Goal: Task Accomplishment & Management: Manage account settings

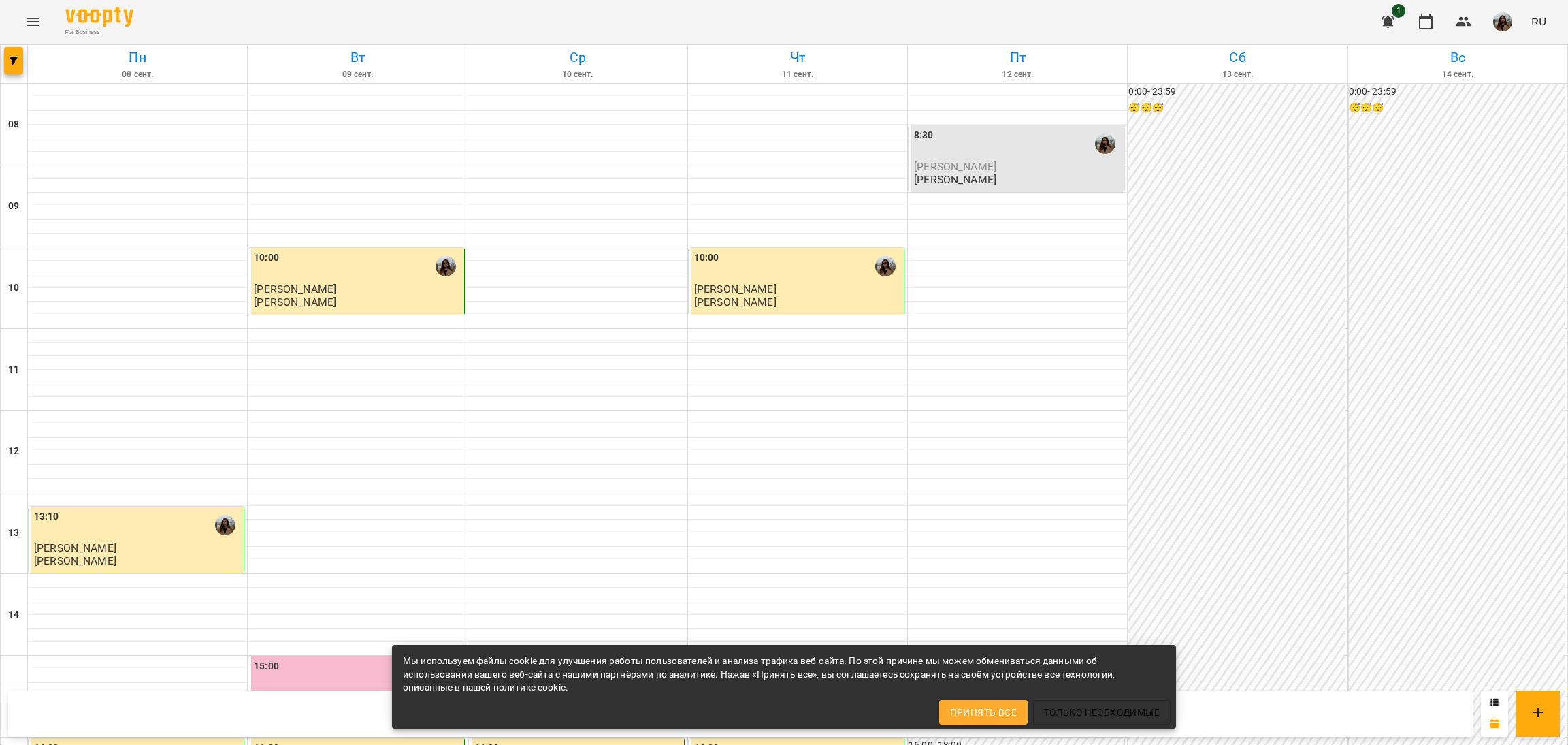
scroll to position [544, 0]
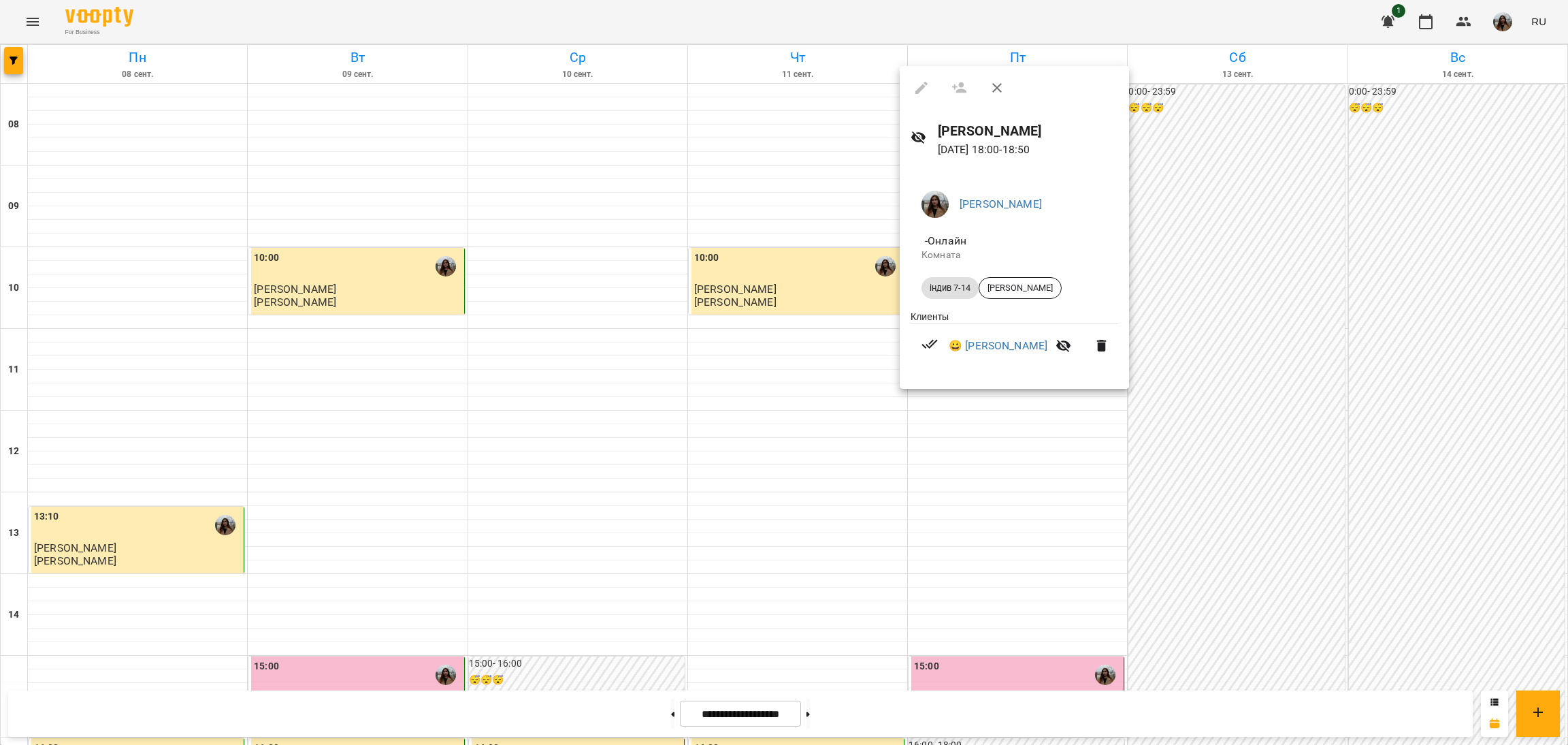
click at [1223, 275] on div at bounding box center [784, 372] width 1568 height 745
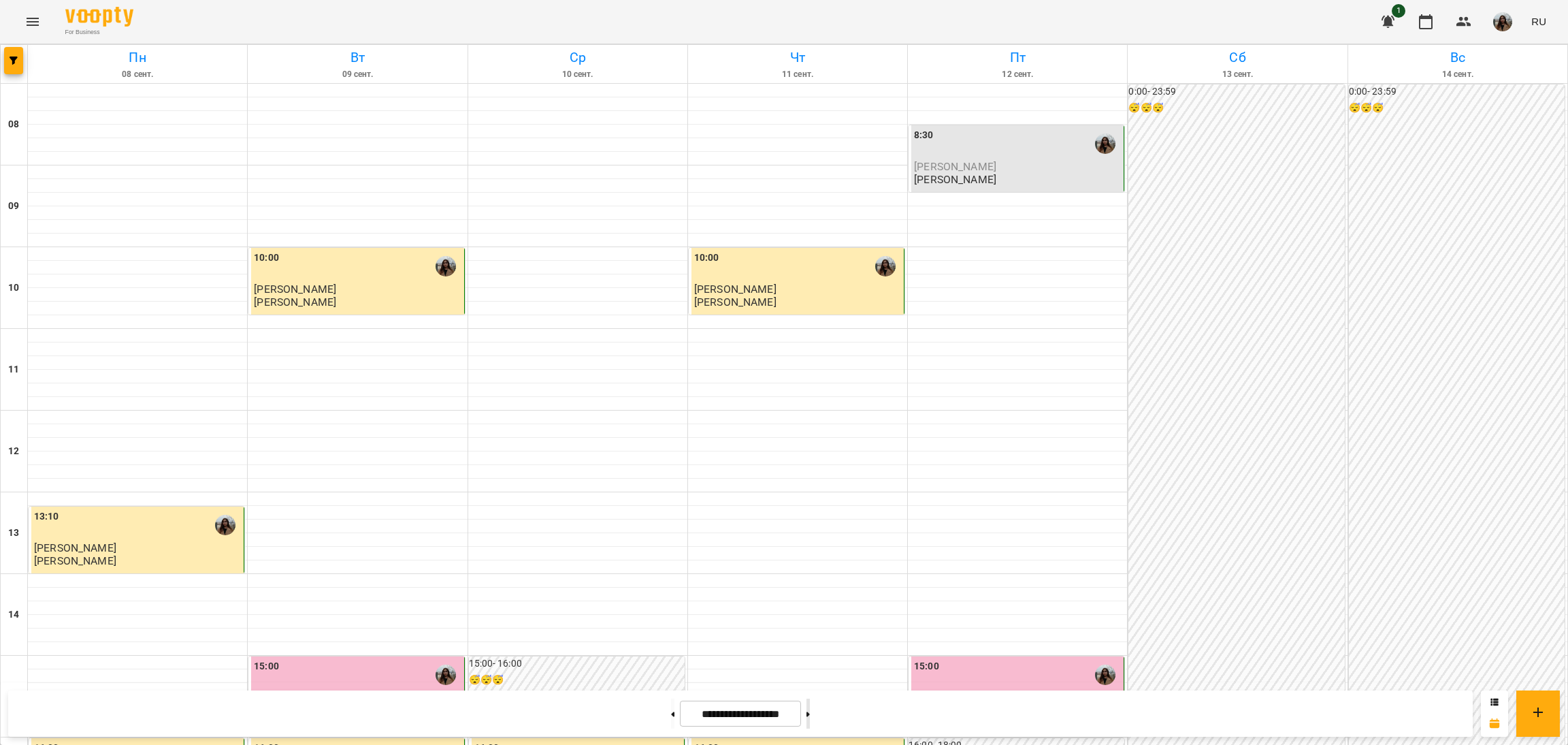
click at [810, 721] on button at bounding box center [808, 713] width 3 height 30
type input "**********"
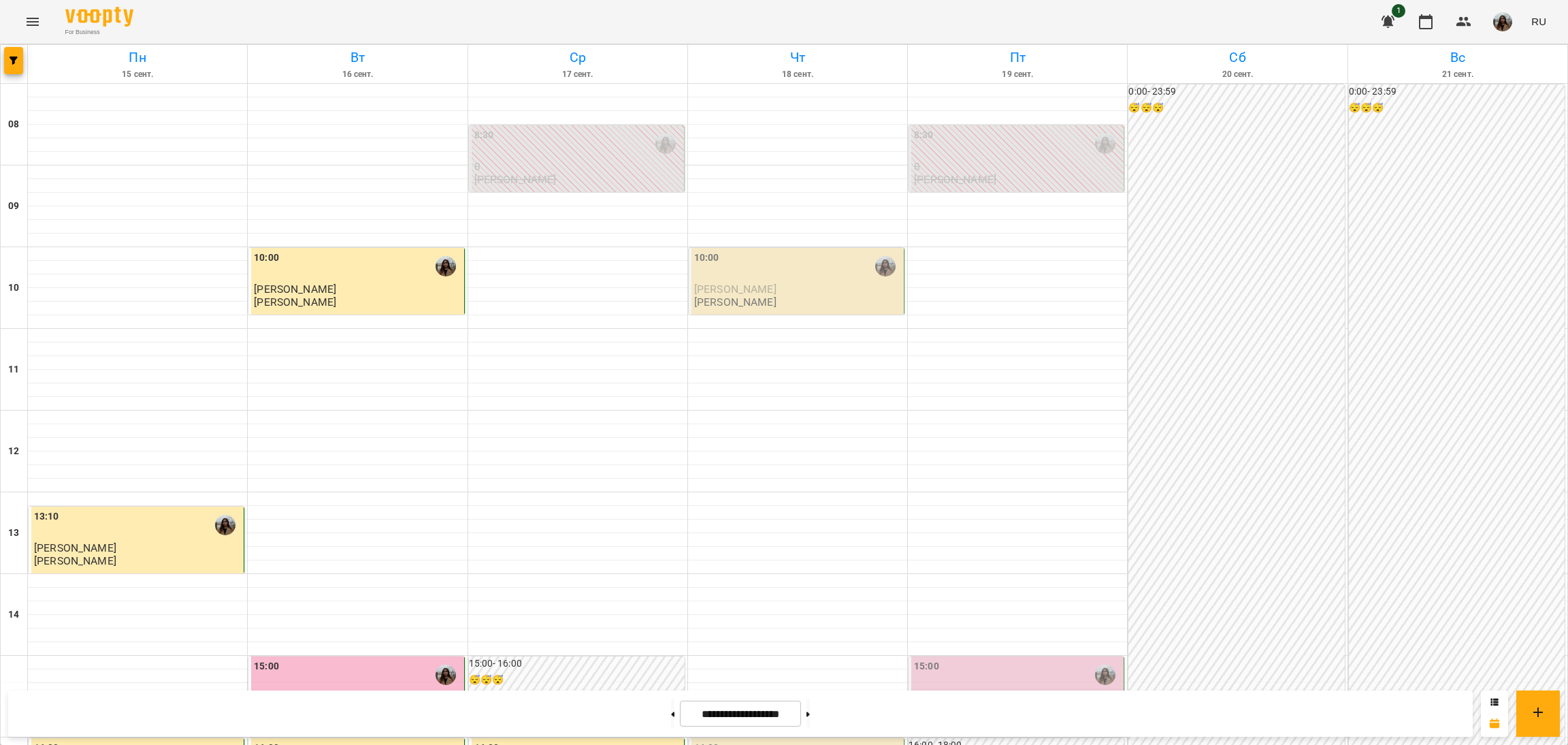
scroll to position [238, 0]
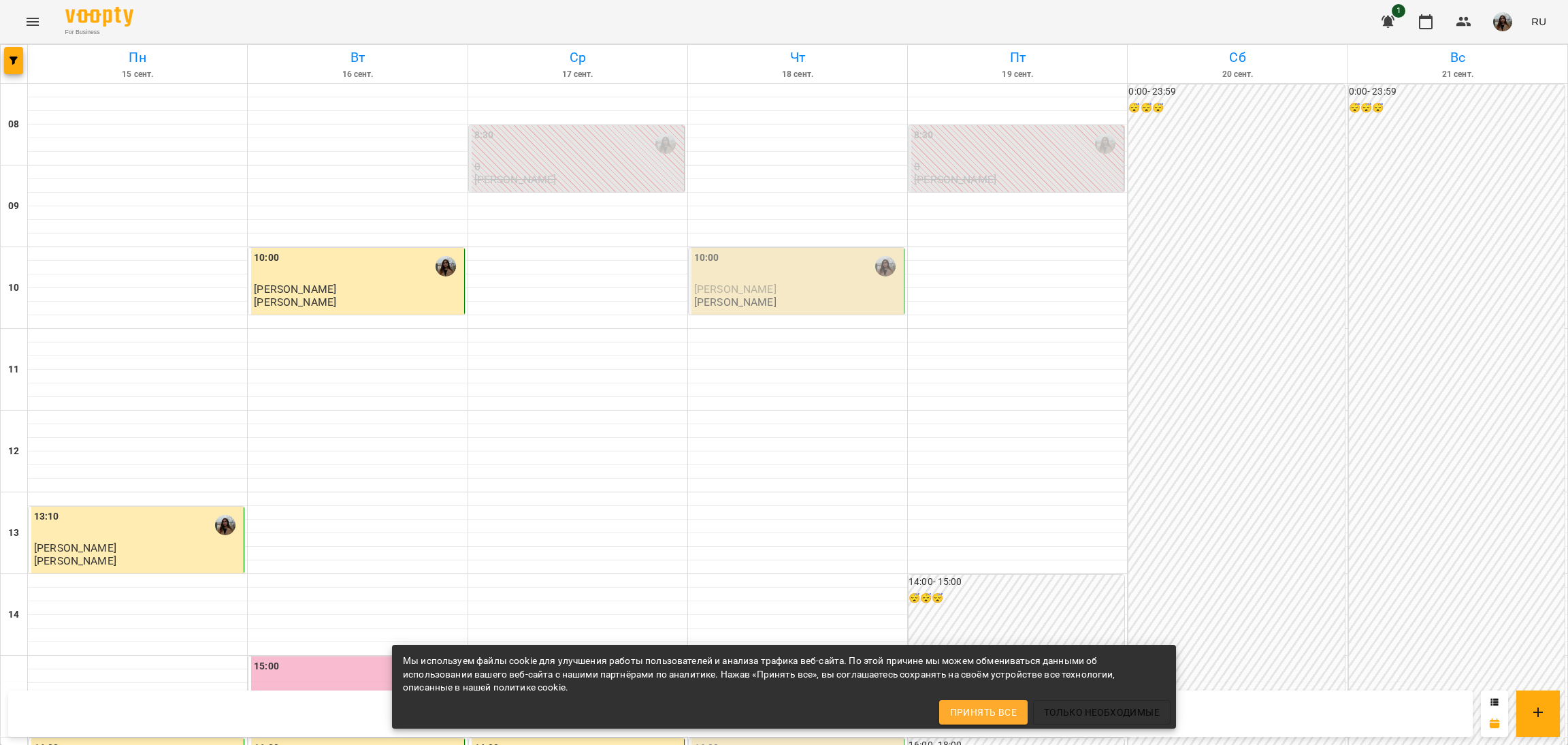
scroll to position [544, 0]
click at [1259, 435] on div "0:00 - 23:59 😴😴😴" at bounding box center [1237, 656] width 216 height 1143
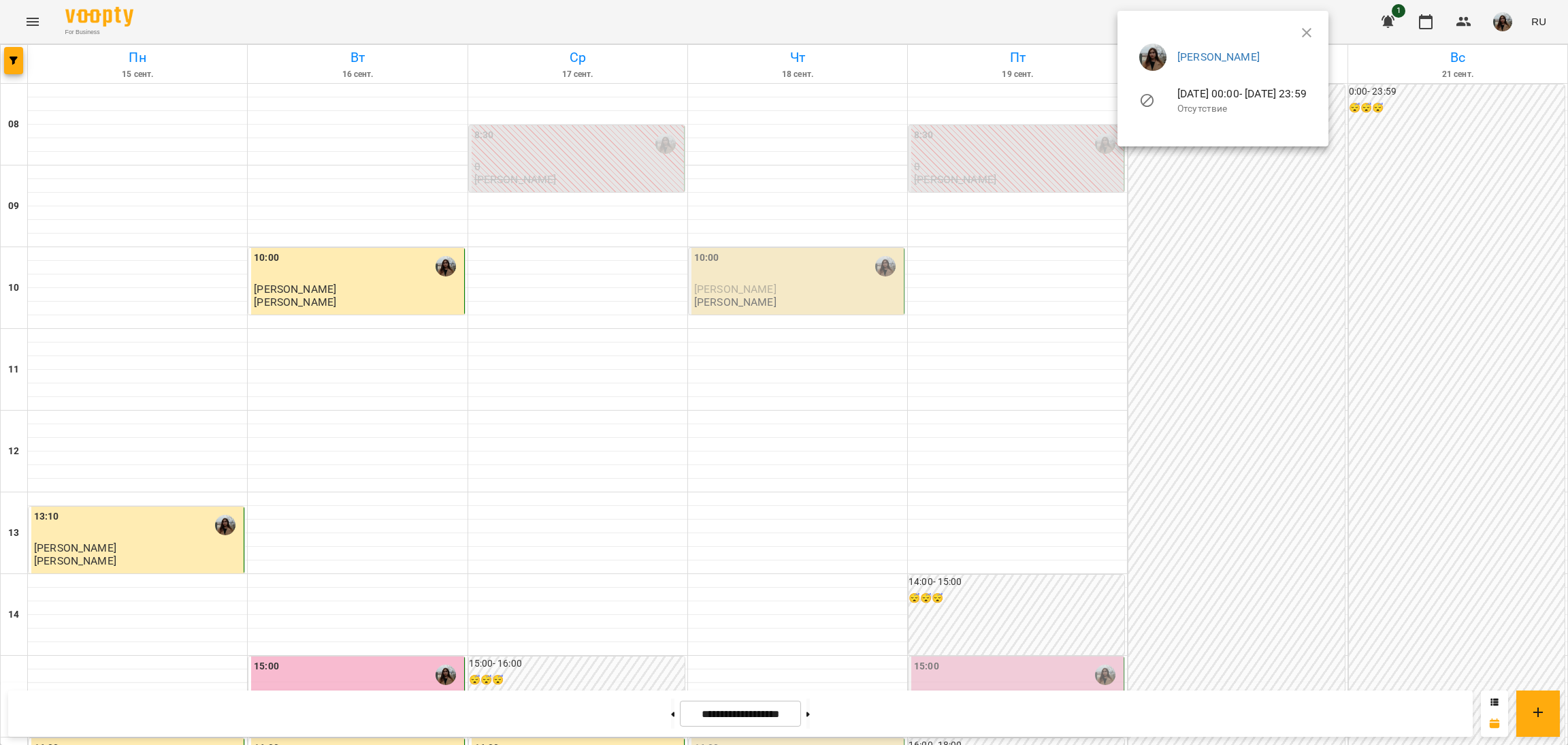
click at [1317, 32] on ul "[PERSON_NAME] [DATE] 00:00 - [DATE] 23:59 Отсутствие" at bounding box center [1223, 80] width 189 height 97
click at [1315, 31] on icon "button" at bounding box center [1306, 32] width 17 height 17
click at [671, 713] on icon at bounding box center [673, 714] width 3 height 6
type input "**********"
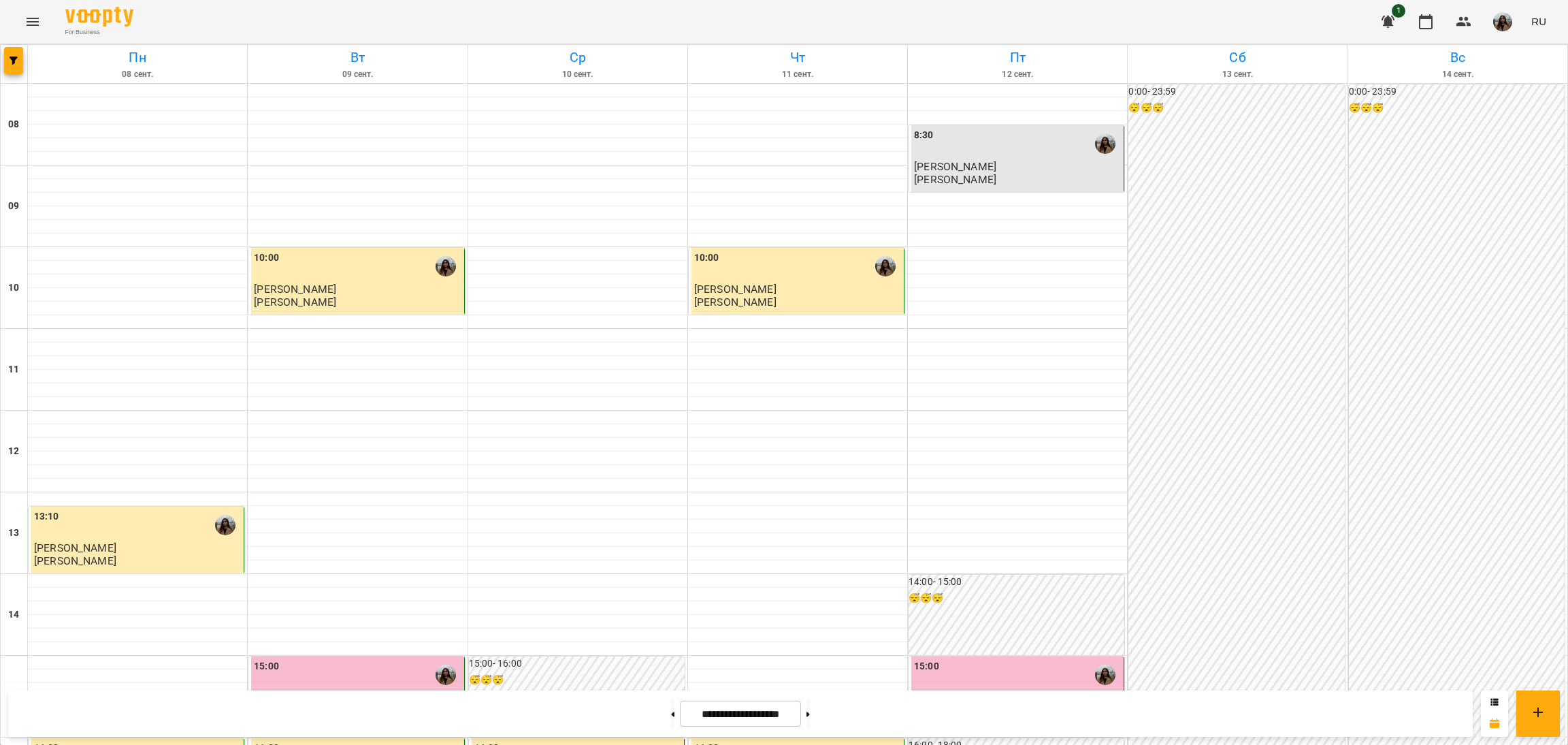
scroll to position [409, 0]
